Goal: Task Accomplishment & Management: Manage account settings

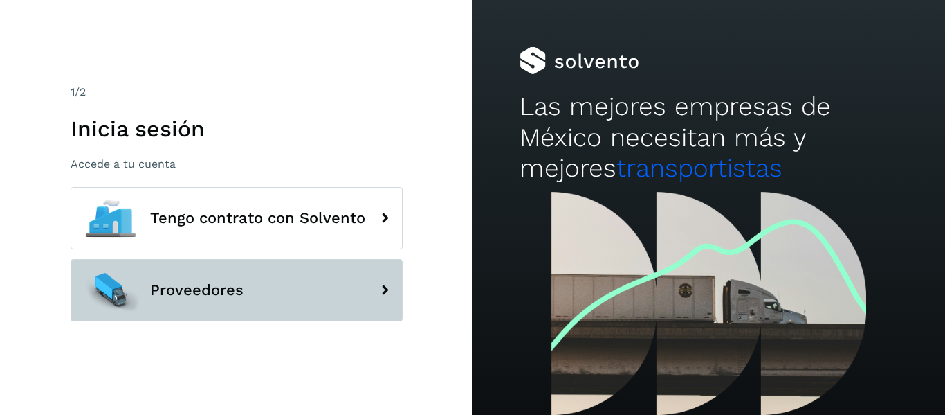
click at [163, 300] on button "Proveedores" at bounding box center [237, 290] width 332 height 62
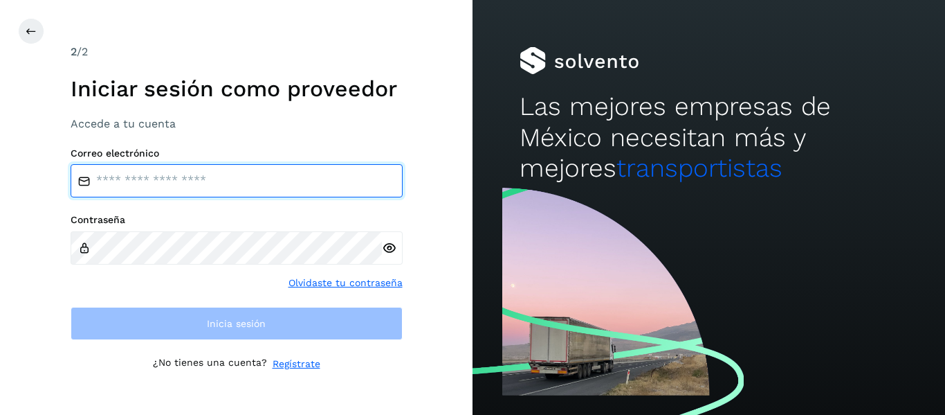
click at [138, 185] on input "email" at bounding box center [237, 180] width 332 height 33
click at [220, 183] on input "email" at bounding box center [237, 180] width 332 height 33
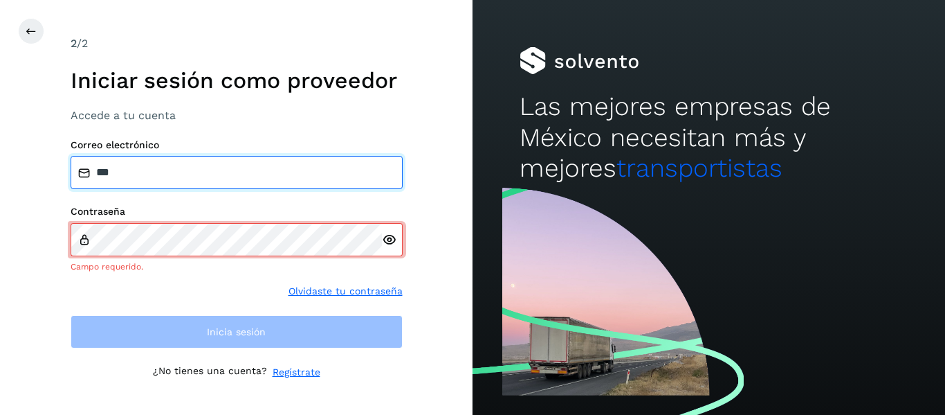
click at [151, 171] on input "***" at bounding box center [237, 172] width 332 height 33
type input "*"
type input "**"
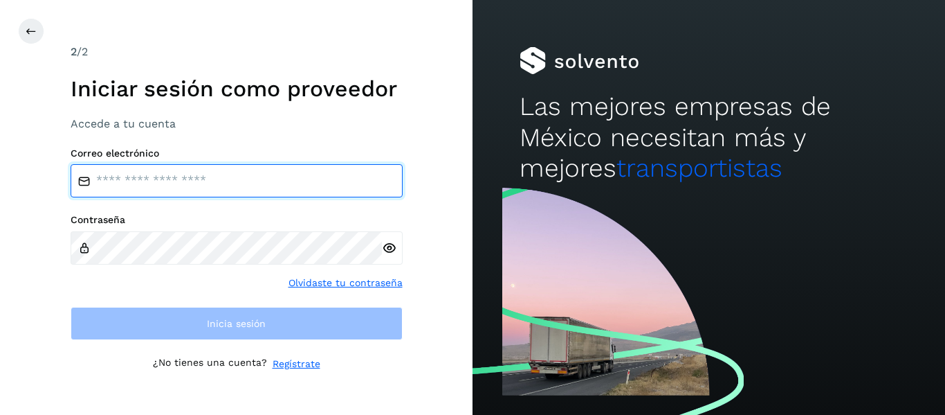
click at [137, 179] on input "email" at bounding box center [237, 180] width 332 height 33
type input "**********"
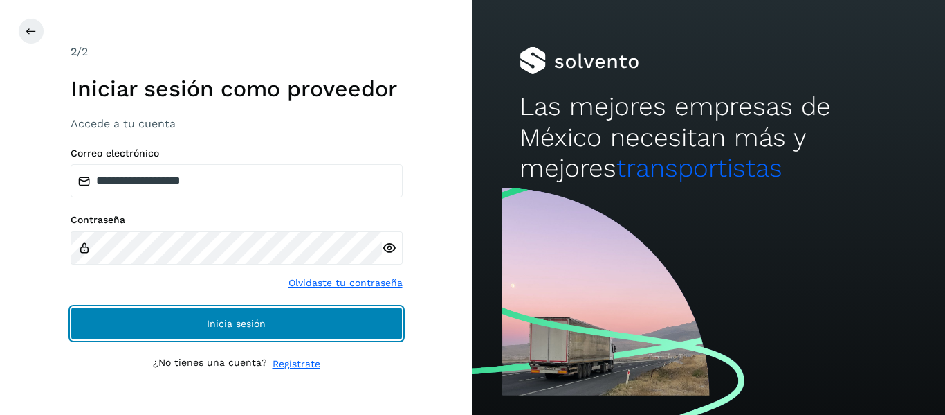
click at [127, 309] on button "Inicia sesión" at bounding box center [237, 323] width 332 height 33
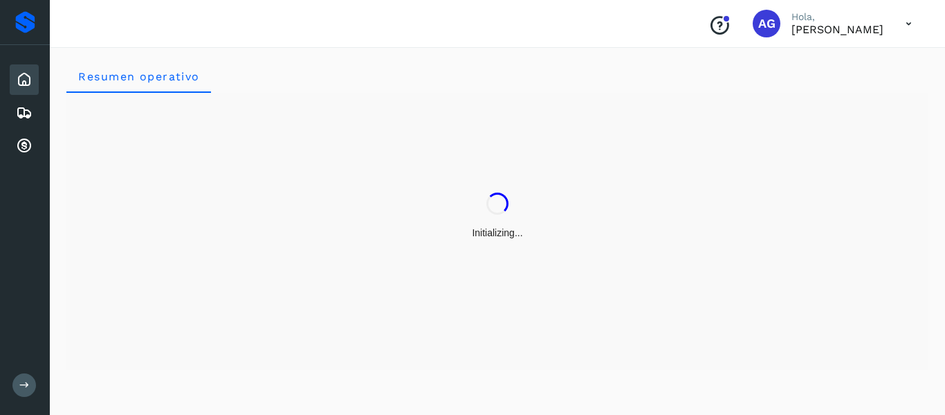
click at [7, 138] on div "Inicio Embarques Cuentas por cobrar" at bounding box center [25, 113] width 50 height 136
click at [31, 149] on icon at bounding box center [24, 146] width 17 height 17
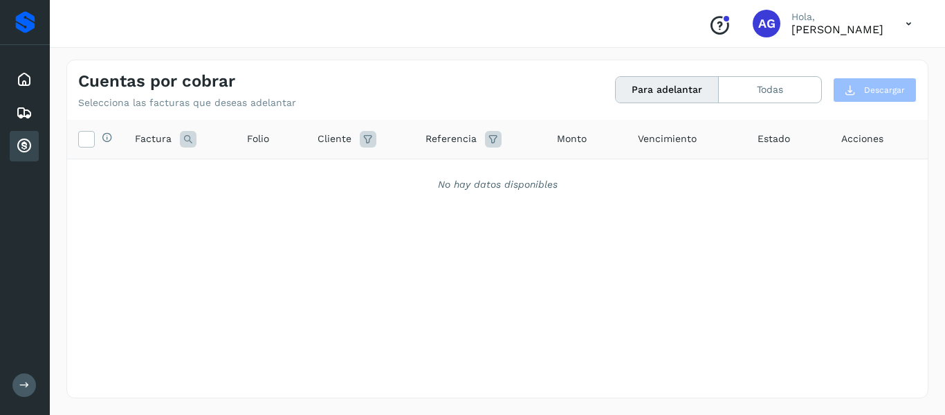
click at [26, 152] on icon at bounding box center [24, 146] width 17 height 17
drag, startPoint x: 26, startPoint y: 152, endPoint x: 485, endPoint y: 297, distance: 481.9
click at [485, 297] on div "Selecciona todas las facturas disponibles para adelanto Factura Folio Cliente R…" at bounding box center [497, 230] width 861 height 221
click at [12, 140] on div "Cuentas por cobrar" at bounding box center [24, 146] width 29 height 30
click at [786, 81] on button "Todas" at bounding box center [770, 90] width 102 height 26
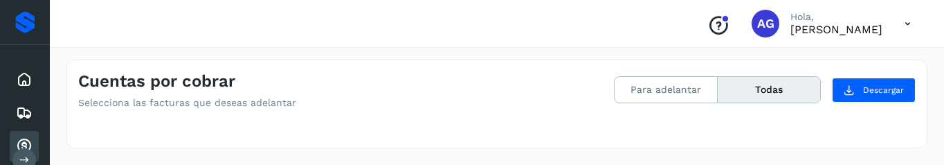
drag, startPoint x: 431, startPoint y: 55, endPoint x: 435, endPoint y: 61, distance: 7.1
click at [435, 61] on div "Cuentas por cobrar Selecciona las facturas que deseas adelantar Para adelantar …" at bounding box center [497, 104] width 894 height 122
click at [763, 91] on button "Todas" at bounding box center [769, 90] width 102 height 26
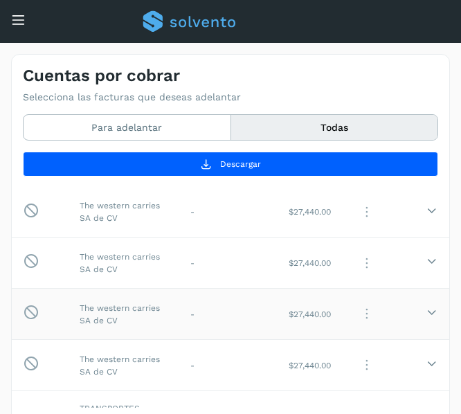
scroll to position [967, 0]
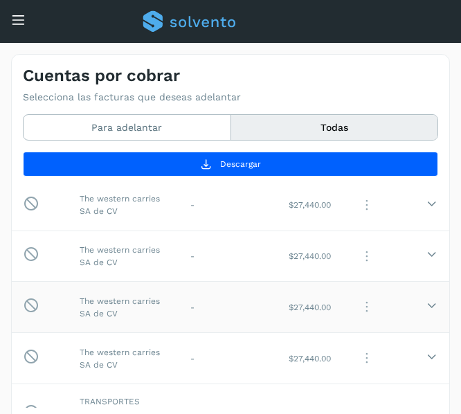
click at [181, 311] on td "-" at bounding box center [228, 307] width 98 height 51
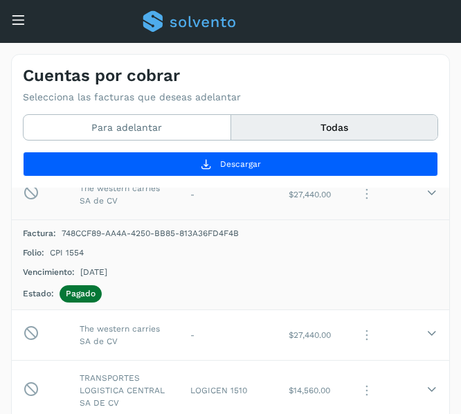
scroll to position [1082, 0]
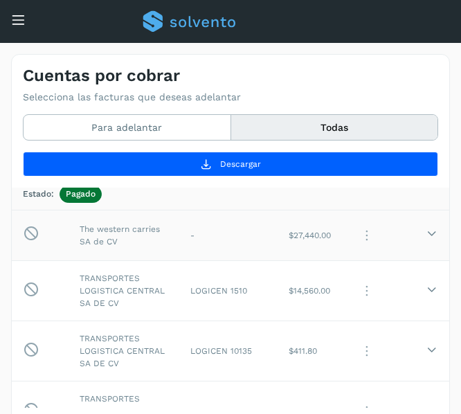
click at [159, 245] on td "The western carries SA de CV" at bounding box center [124, 235] width 111 height 51
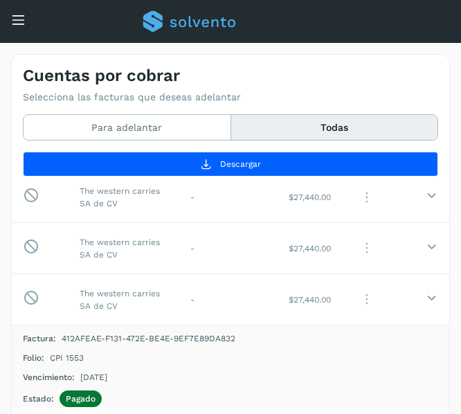
scroll to position [1025, 0]
click at [179, 301] on td "-" at bounding box center [228, 300] width 98 height 51
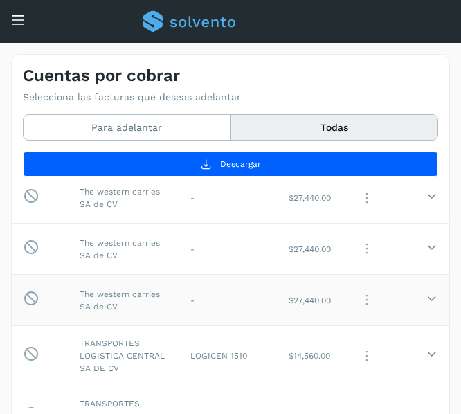
click at [179, 301] on td "-" at bounding box center [228, 300] width 98 height 51
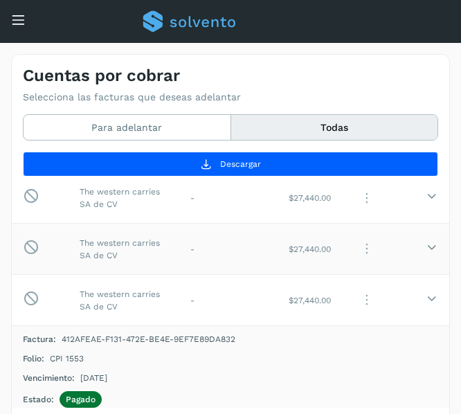
click at [83, 236] on td "The western carries SA de CV" at bounding box center [124, 249] width 111 height 51
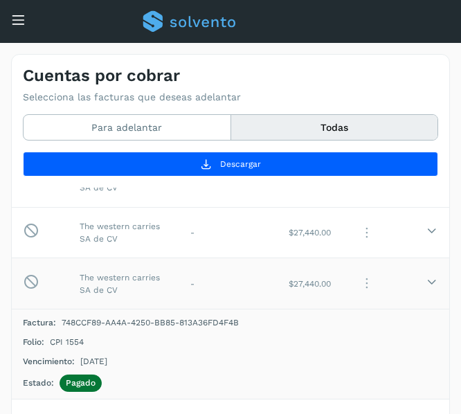
scroll to position [990, 0]
click at [99, 228] on td "The western carries SA de CV" at bounding box center [124, 233] width 111 height 51
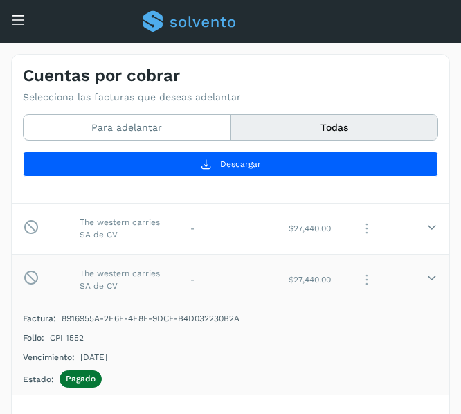
scroll to position [934, 0]
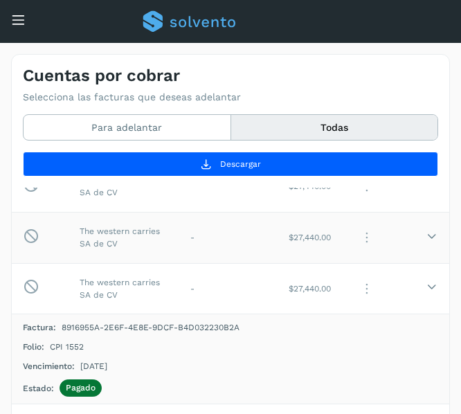
click at [114, 239] on td "The western carries SA de CV" at bounding box center [124, 237] width 111 height 51
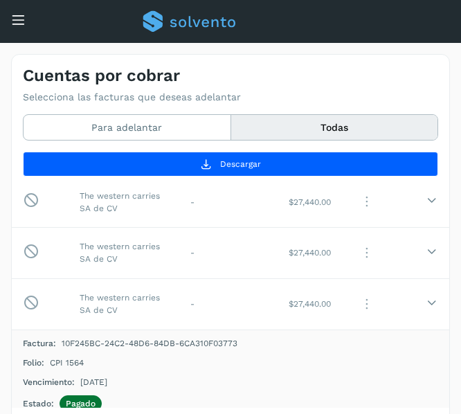
scroll to position [866, 0]
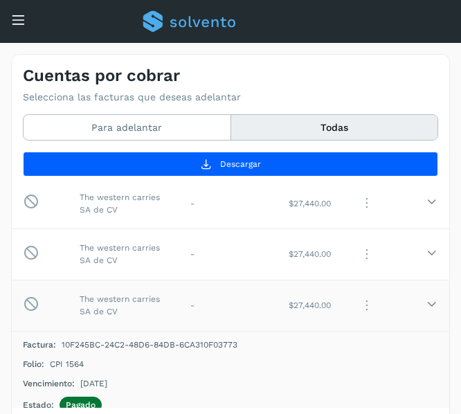
click at [129, 313] on td "The western carries SA de CV" at bounding box center [124, 305] width 111 height 51
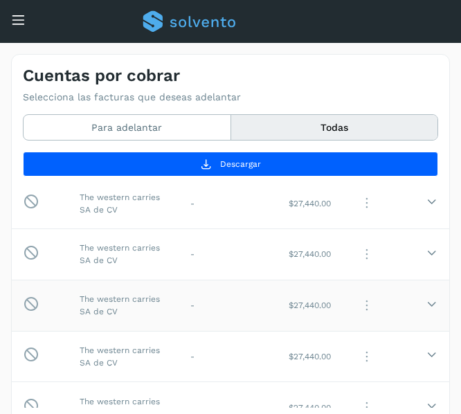
click at [129, 313] on td "The western carries SA de CV" at bounding box center [124, 305] width 111 height 51
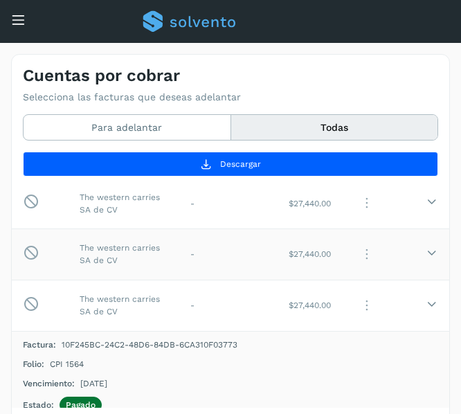
click at [105, 269] on td "The western carries SA de CV" at bounding box center [124, 253] width 111 height 51
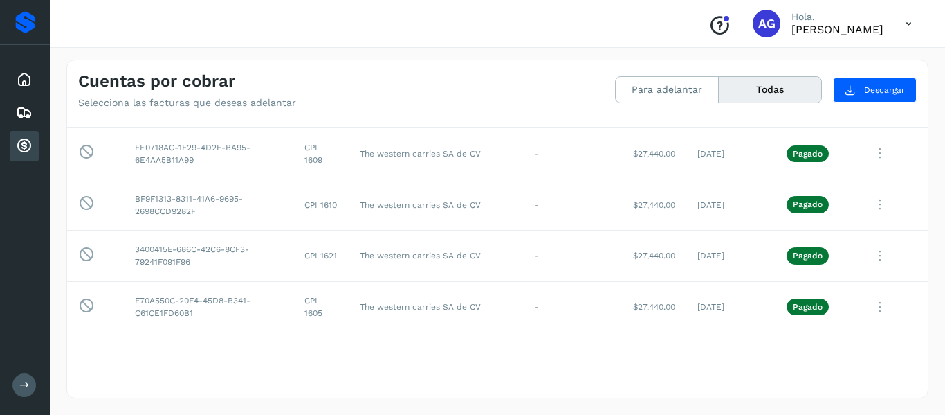
scroll to position [452, 0]
